Goal: Information Seeking & Learning: Check status

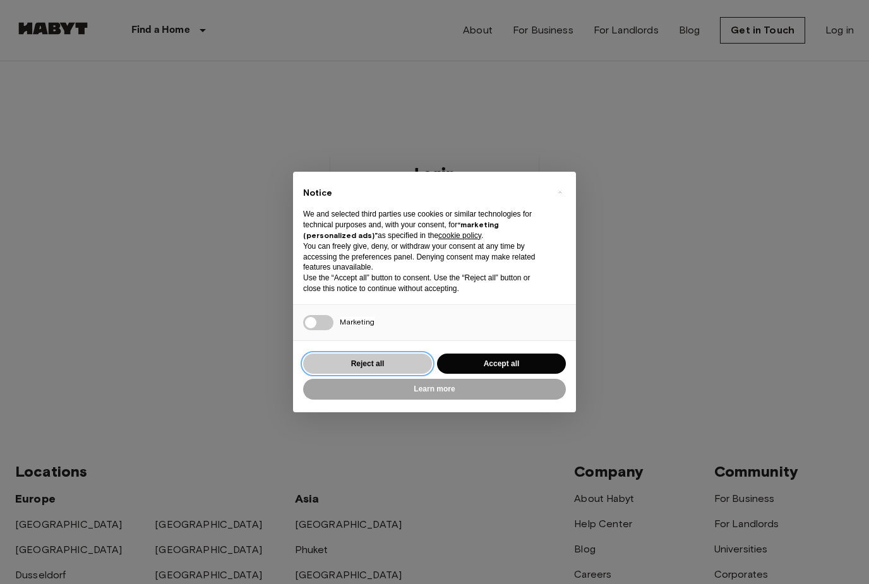
click at [431, 364] on button "Reject all" at bounding box center [367, 364] width 129 height 21
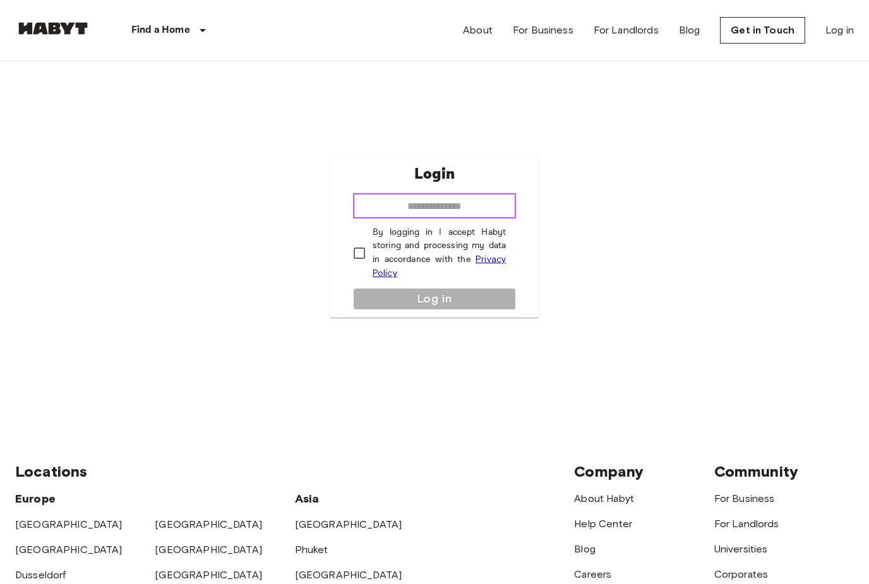
click at [398, 218] on input "email" at bounding box center [434, 205] width 163 height 25
type input "**********"
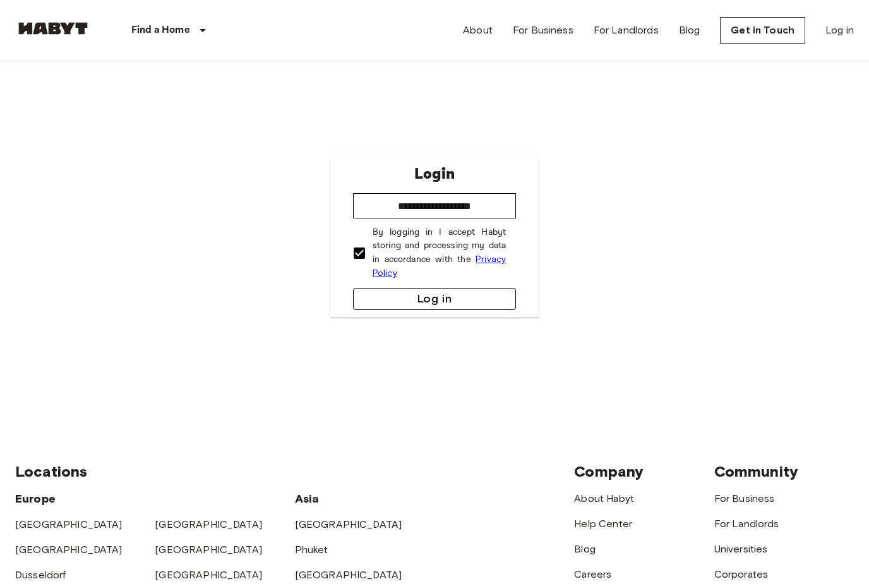
click at [411, 310] on button "Log in" at bounding box center [434, 299] width 163 height 22
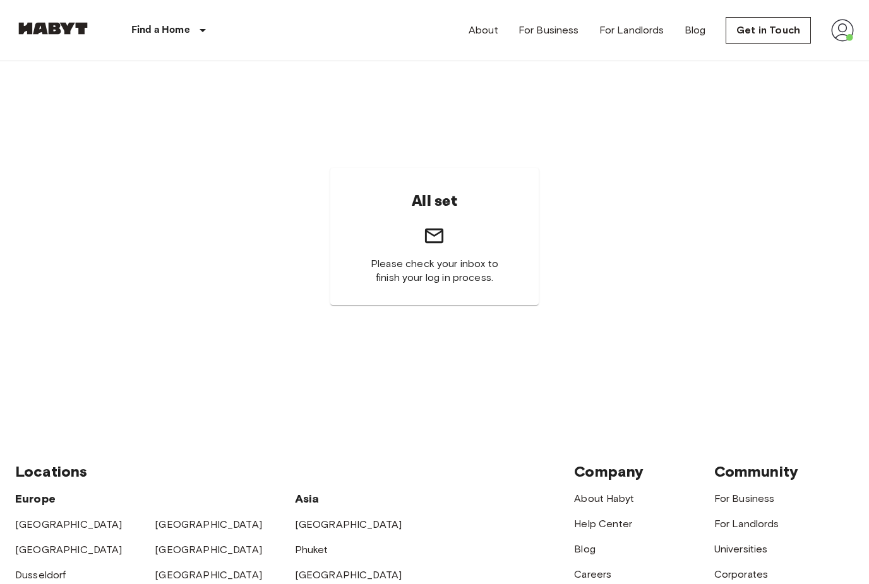
click at [282, 330] on div "All set Please check your inbox to finish your log in process." at bounding box center [434, 236] width 838 height 350
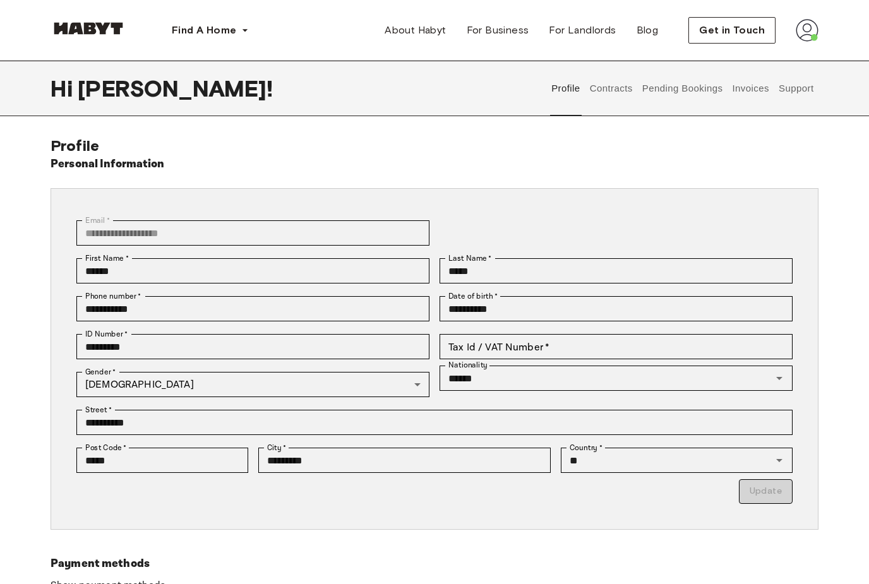
click at [677, 88] on button "Pending Bookings" at bounding box center [682, 89] width 84 height 56
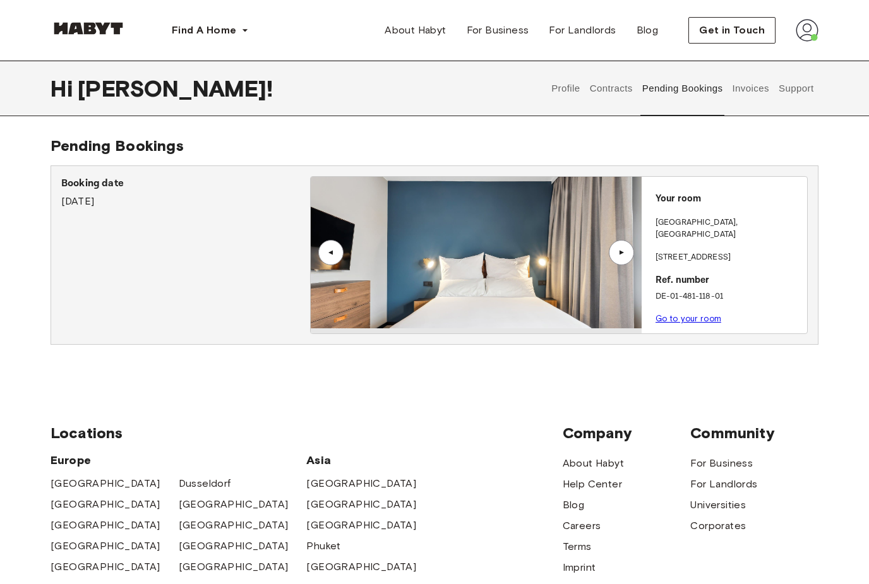
click at [753, 91] on button "Invoices" at bounding box center [750, 89] width 40 height 56
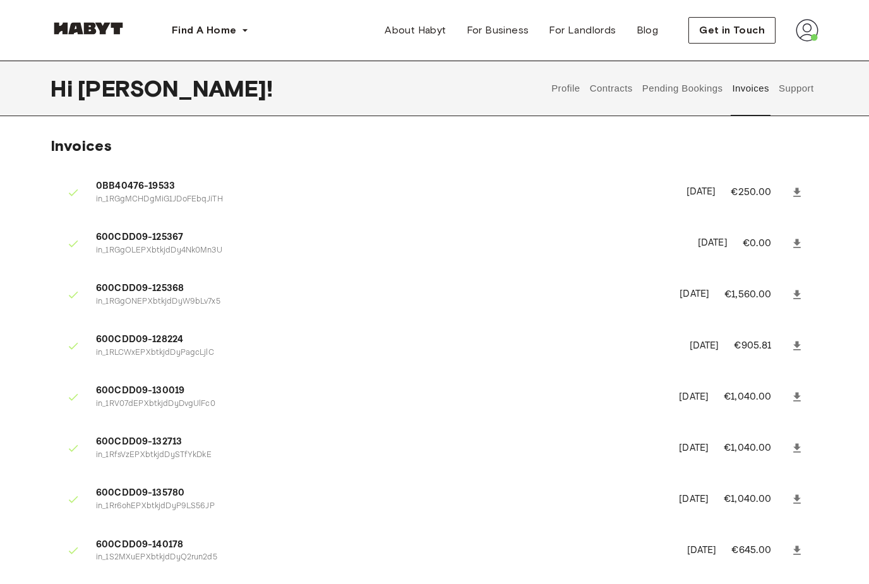
click at [798, 91] on button "Support" at bounding box center [796, 89] width 39 height 56
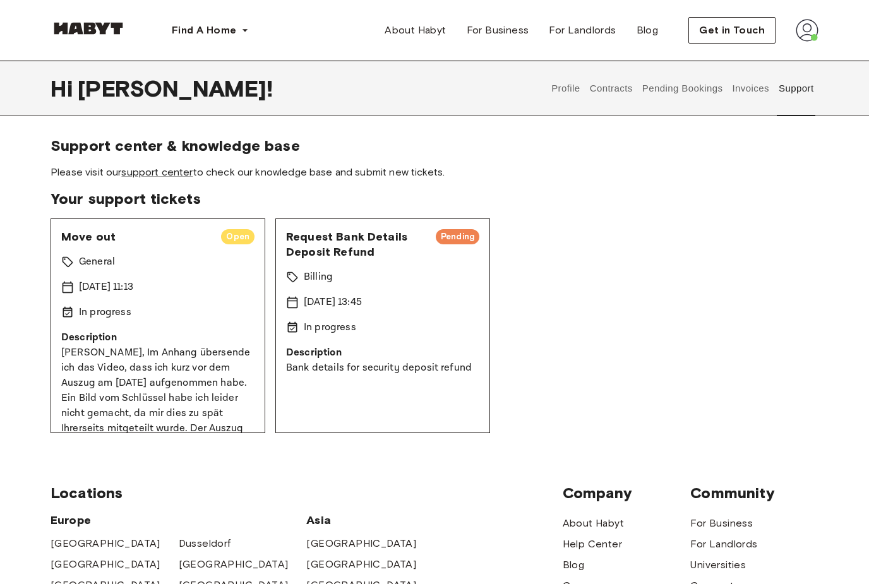
click at [208, 273] on div "Move out Open General 15 Sep 2025 11:13 In progress Description Hallo, Im Anhan…" at bounding box center [158, 325] width 215 height 215
click at [110, 239] on span "Move out" at bounding box center [136, 236] width 150 height 15
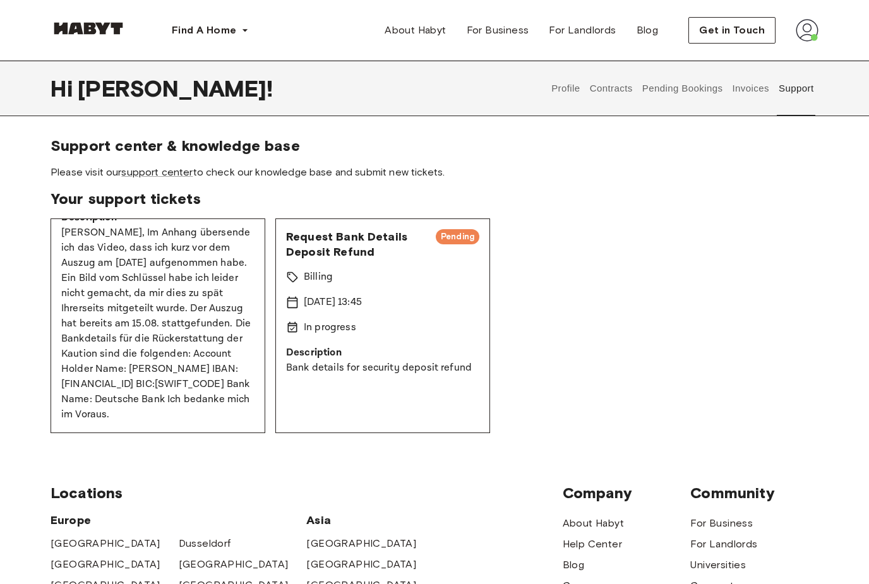
click at [133, 336] on p "[PERSON_NAME], Im Anhang übersende ich das Video, dass ich kurz vor dem Auszug …" at bounding box center [157, 323] width 193 height 197
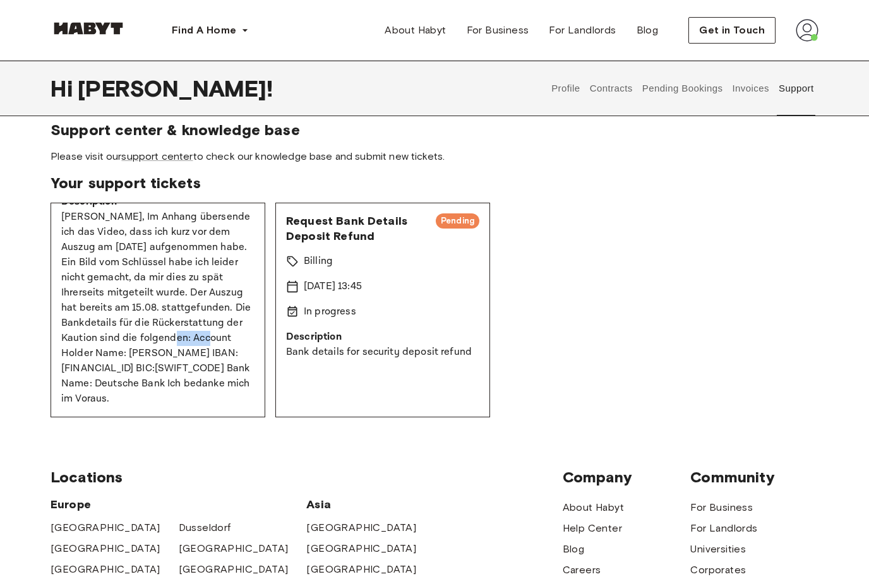
scroll to position [23, 0]
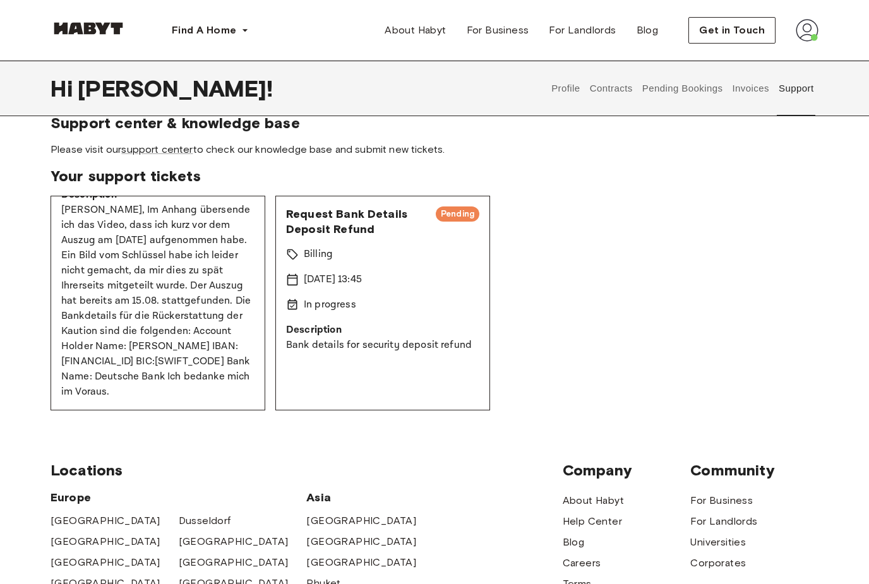
click at [519, 234] on div "Move out Open General 15 Sep 2025 11:13 In progress Description Hallo, Im Anhan…" at bounding box center [435, 303] width 768 height 215
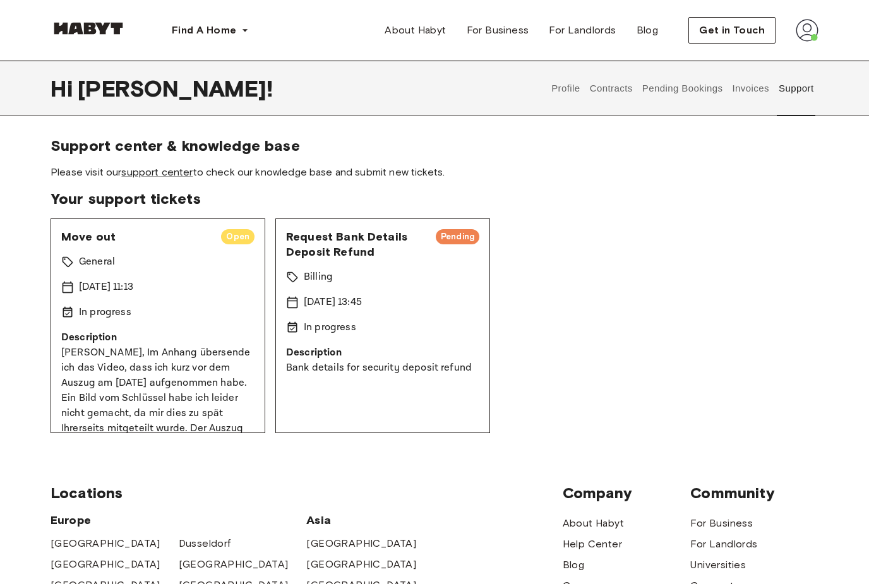
scroll to position [0, 0]
click at [395, 334] on div "In progress" at bounding box center [382, 327] width 193 height 15
click at [335, 243] on span "Request Bank Details Deposit Refund" at bounding box center [356, 244] width 140 height 30
click at [293, 171] on span "Please visit our support center to check our knowledge base and submit new tick…" at bounding box center [435, 172] width 768 height 14
click at [715, 34] on span "Get in Touch" at bounding box center [732, 30] width 66 height 15
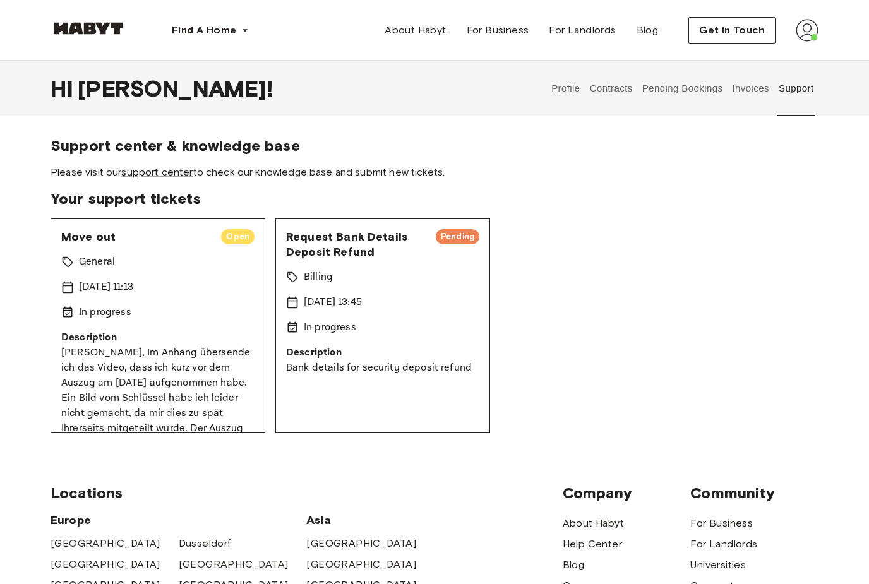
click at [188, 257] on div "General" at bounding box center [157, 261] width 193 height 15
click at [100, 260] on p "General" at bounding box center [97, 261] width 36 height 15
drag, startPoint x: 100, startPoint y: 285, endPoint x: 100, endPoint y: 301, distance: 15.8
click at [100, 285] on p "[DATE] 11:13" at bounding box center [106, 287] width 54 height 15
click at [100, 318] on p "In progress" at bounding box center [105, 312] width 52 height 15
